Goal: Information Seeking & Learning: Learn about a topic

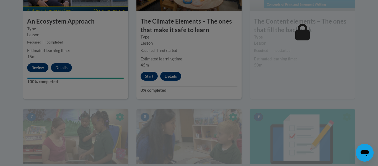
scroll to position [408, 0]
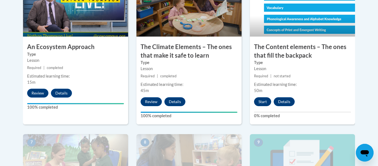
scroll to position [362, 0]
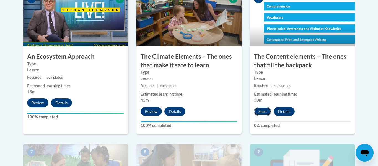
click at [259, 114] on button "Start" at bounding box center [262, 111] width 17 height 9
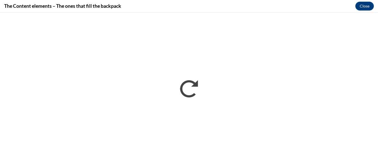
scroll to position [0, 0]
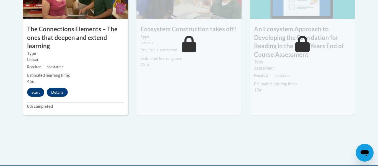
scroll to position [542, 0]
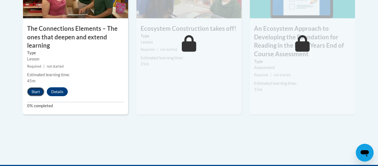
click at [35, 93] on button "Start" at bounding box center [35, 91] width 17 height 9
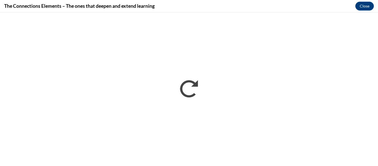
scroll to position [0, 0]
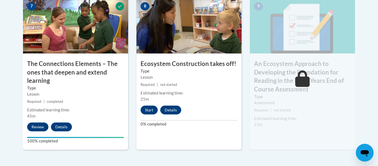
scroll to position [508, 0]
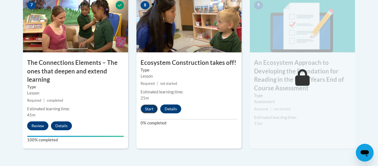
click at [144, 108] on button "Start" at bounding box center [148, 108] width 17 height 9
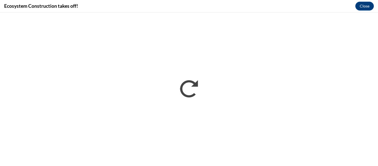
scroll to position [0, 0]
